Goal: Information Seeking & Learning: Learn about a topic

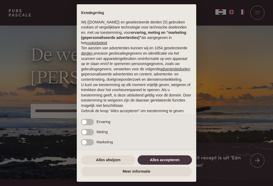
click at [177, 163] on button "Alles accepteren" at bounding box center [165, 160] width 54 height 10
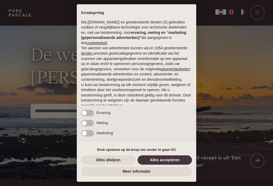
scroll to position [25, 0]
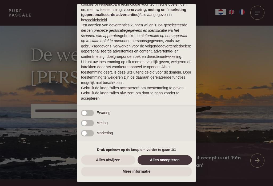
click at [178, 161] on button "Alles accepteren" at bounding box center [165, 160] width 54 height 10
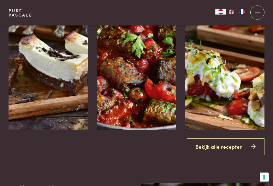
scroll to position [591, 0]
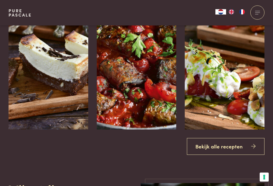
click at [225, 155] on link "Bekijk alle recepten" at bounding box center [226, 146] width 78 height 17
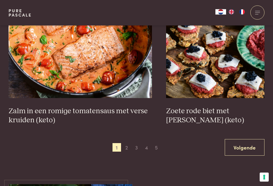
scroll to position [982, 0]
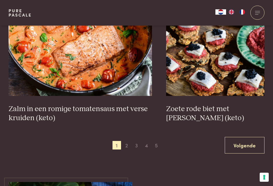
click at [127, 147] on span "2" at bounding box center [126, 145] width 9 height 9
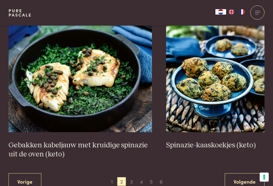
scroll to position [928, 0]
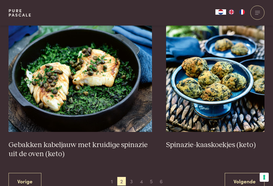
click at [131, 179] on span "3" at bounding box center [131, 181] width 9 height 9
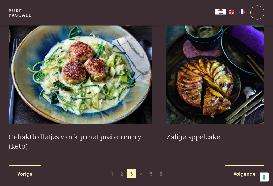
scroll to position [982, 0]
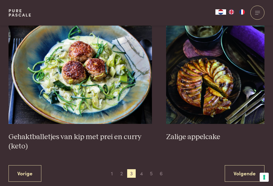
click at [142, 175] on span "4" at bounding box center [141, 173] width 9 height 9
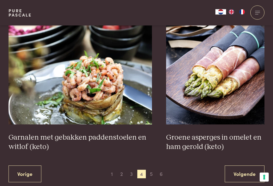
scroll to position [945, 0]
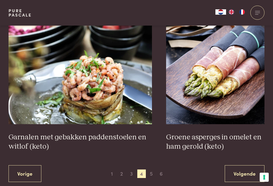
click at [152, 172] on span "5" at bounding box center [151, 174] width 9 height 9
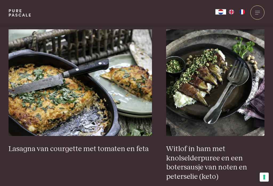
scroll to position [490, 0]
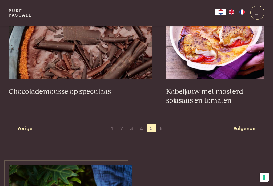
click at [163, 131] on span "6" at bounding box center [161, 128] width 9 height 9
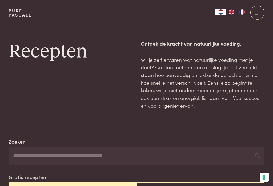
scroll to position [324, 0]
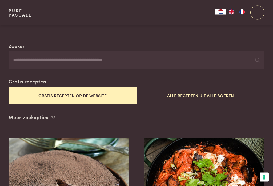
click at [227, 98] on button "Alle recepten uit alle boeken" at bounding box center [200, 96] width 128 height 18
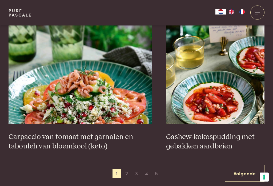
scroll to position [946, 0]
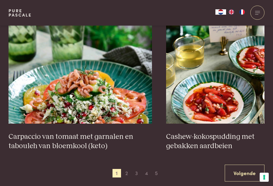
click at [126, 169] on span "2" at bounding box center [126, 173] width 9 height 9
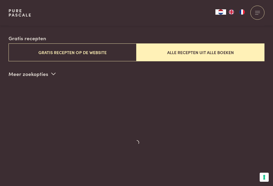
scroll to position [136, 0]
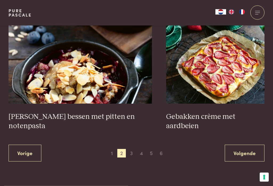
scroll to position [966, 0]
click at [241, 154] on link "Volgende" at bounding box center [245, 153] width 40 height 17
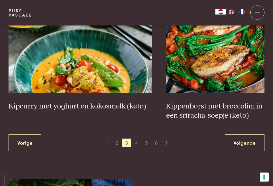
scroll to position [995, 0]
